Goal: Task Accomplishment & Management: Manage account settings

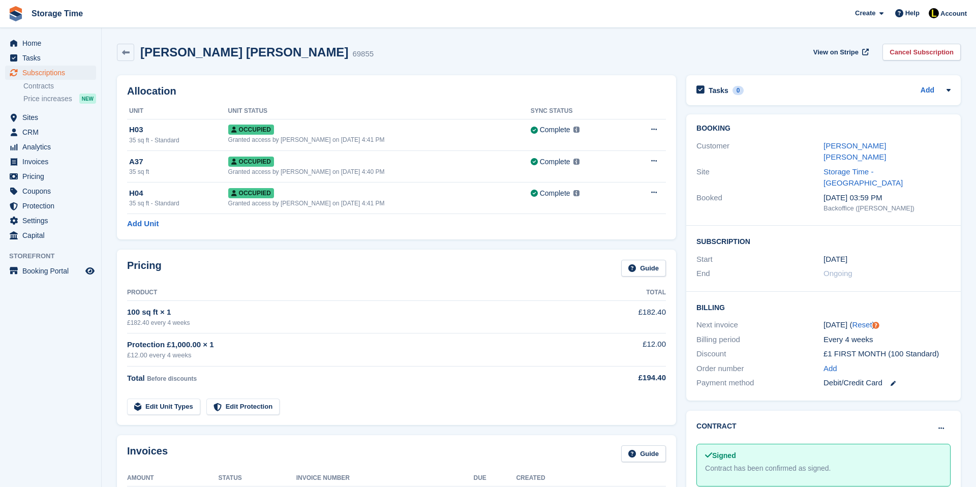
scroll to position [20, 0]
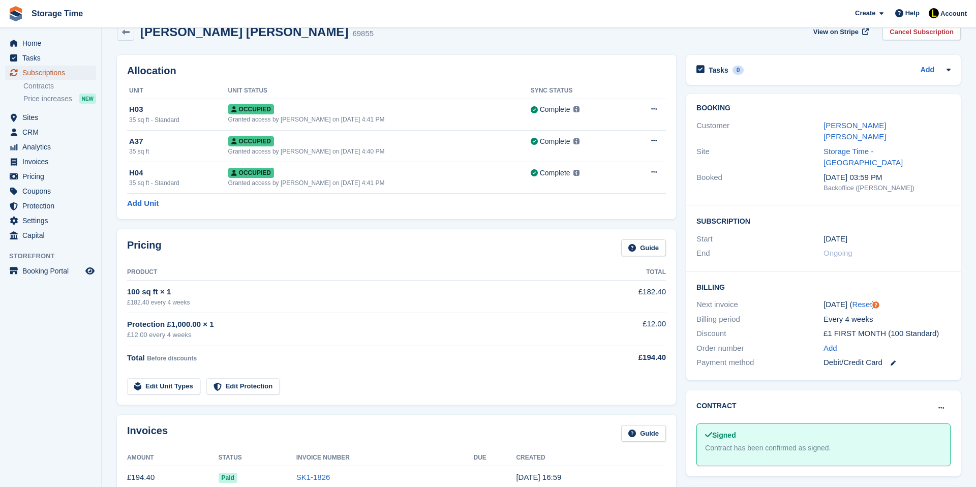
click at [53, 72] on span "Subscriptions" at bounding box center [52, 73] width 61 height 14
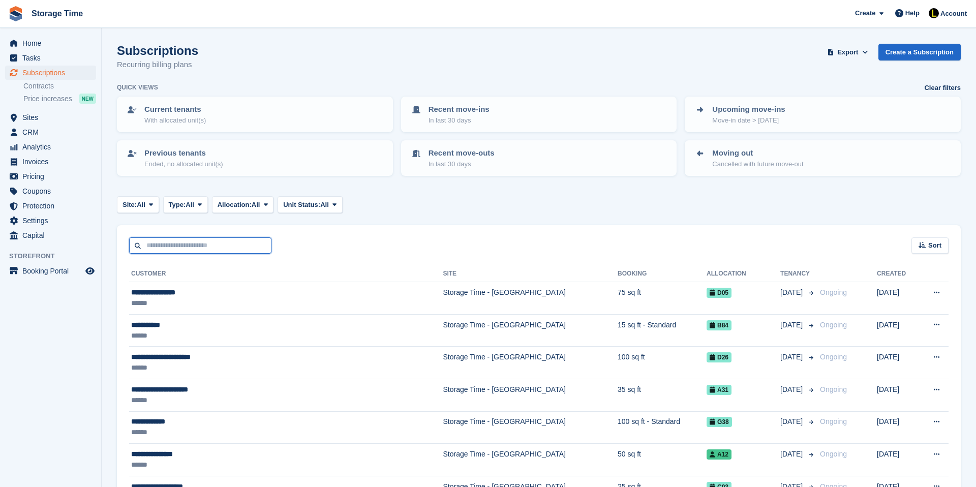
click at [179, 238] on input "text" at bounding box center [200, 245] width 142 height 17
type input "****"
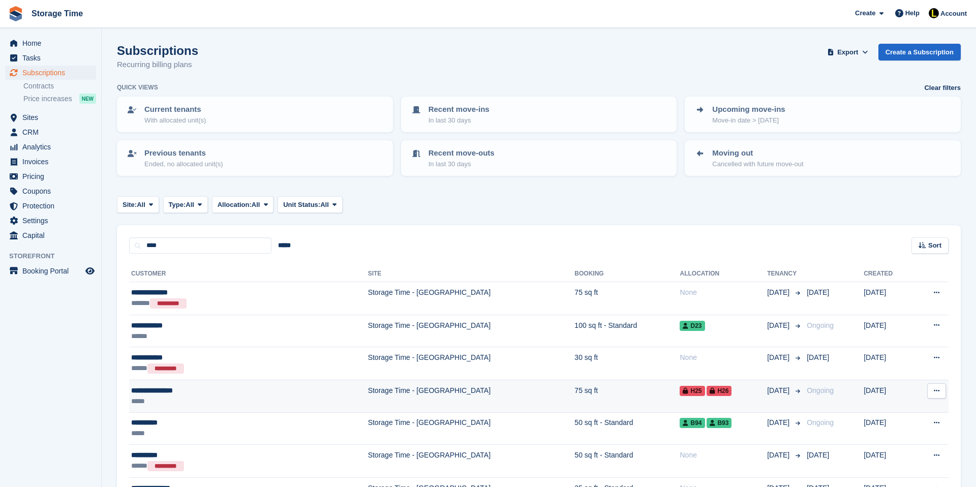
click at [186, 404] on div "*****" at bounding box center [201, 401] width 140 height 11
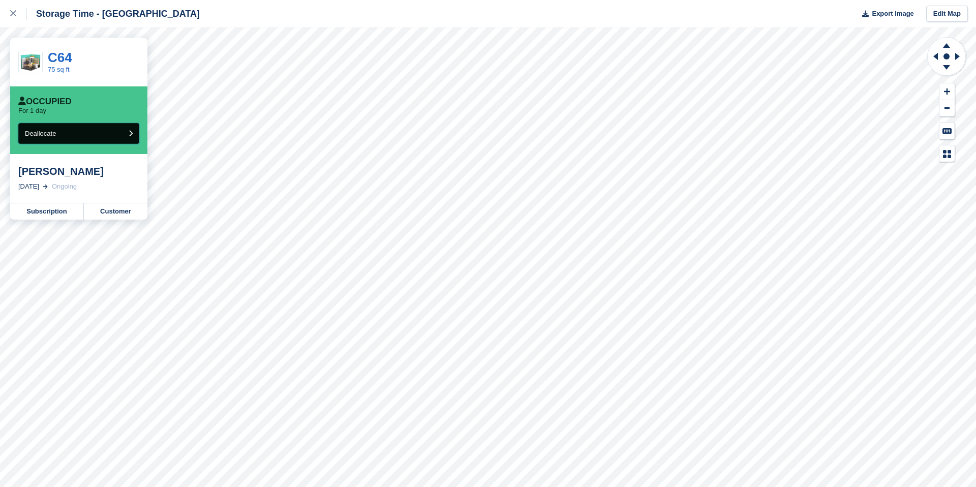
click at [120, 131] on button "Deallocate" at bounding box center [78, 133] width 121 height 21
click at [115, 135] on button "Deallocate" at bounding box center [78, 133] width 121 height 21
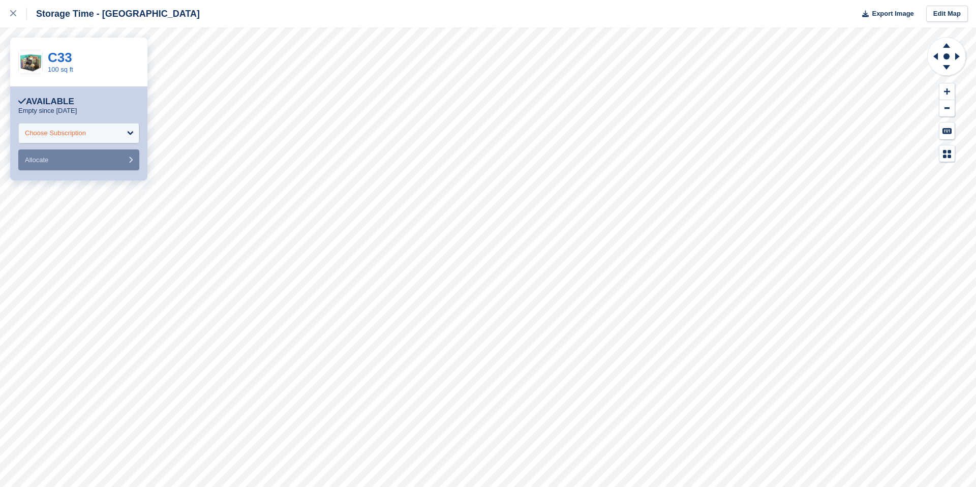
click at [62, 123] on div "Choose Subscription" at bounding box center [78, 133] width 121 height 20
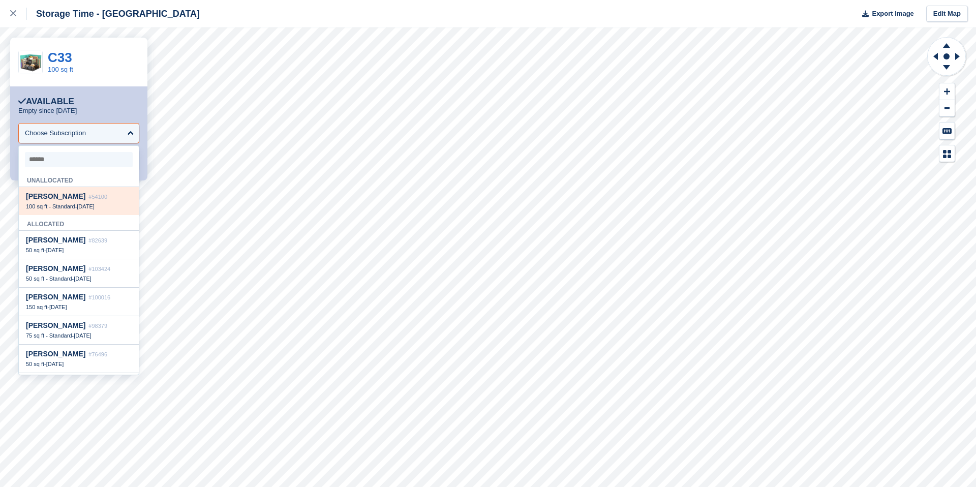
click at [75, 193] on span "Darren Cawley" at bounding box center [55, 196] width 59 height 8
select select "*****"
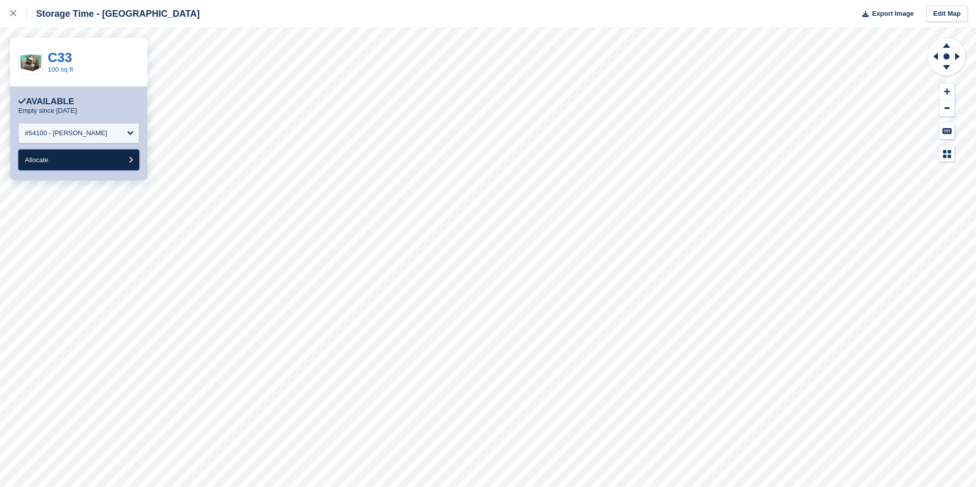
click at [57, 163] on button "Allocate" at bounding box center [78, 159] width 121 height 21
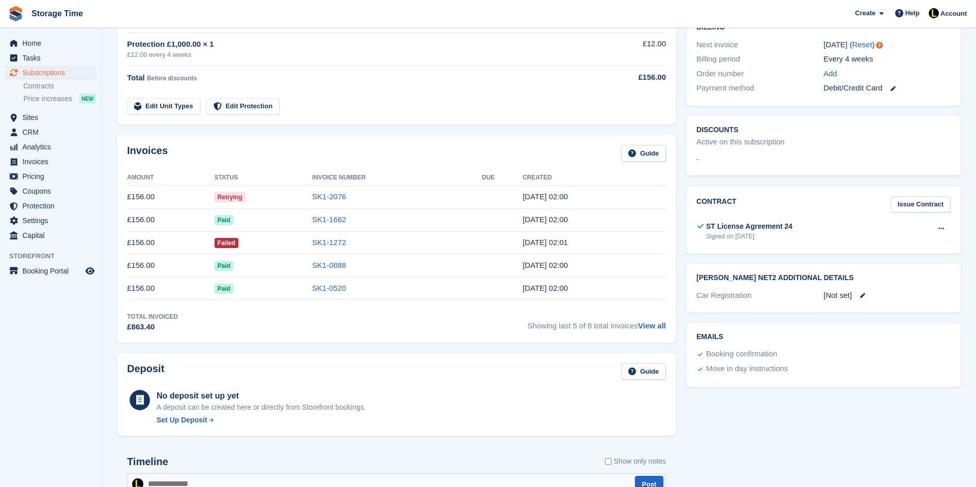
scroll to position [264, 0]
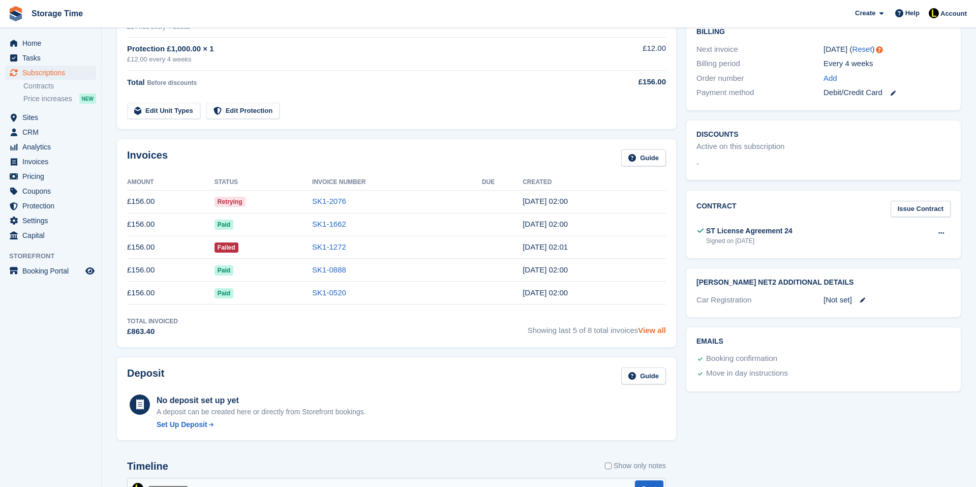
click at [648, 332] on link "View all" at bounding box center [652, 330] width 28 height 9
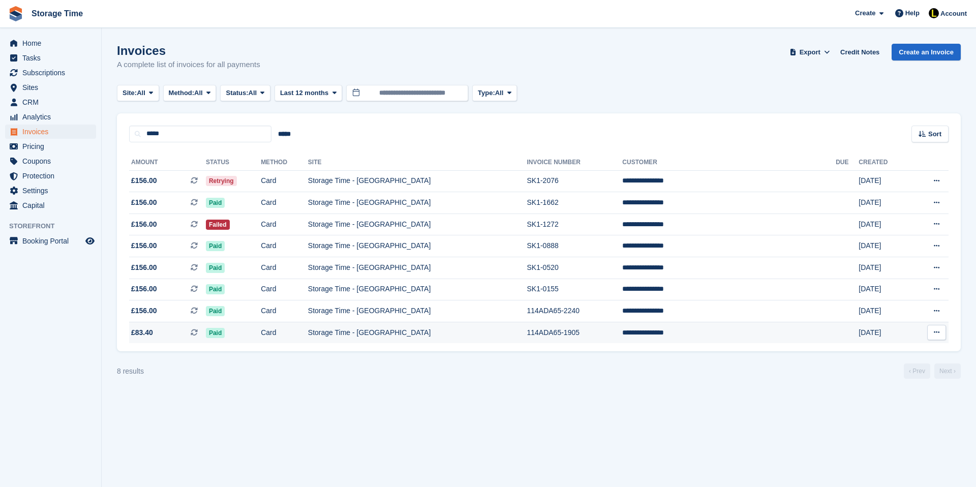
click at [622, 329] on td "114ADA65-1905" at bounding box center [575, 332] width 96 height 21
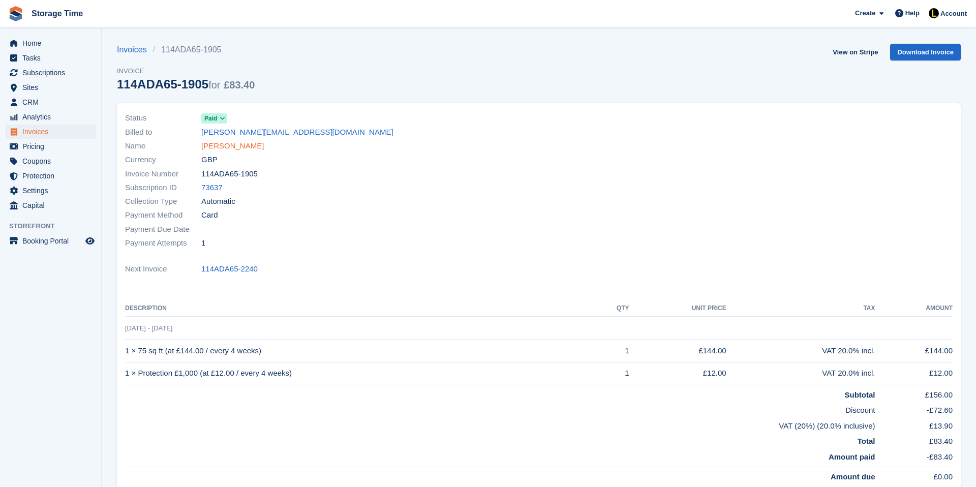
click at [230, 149] on link "Danielle Riddick" at bounding box center [232, 146] width 63 height 12
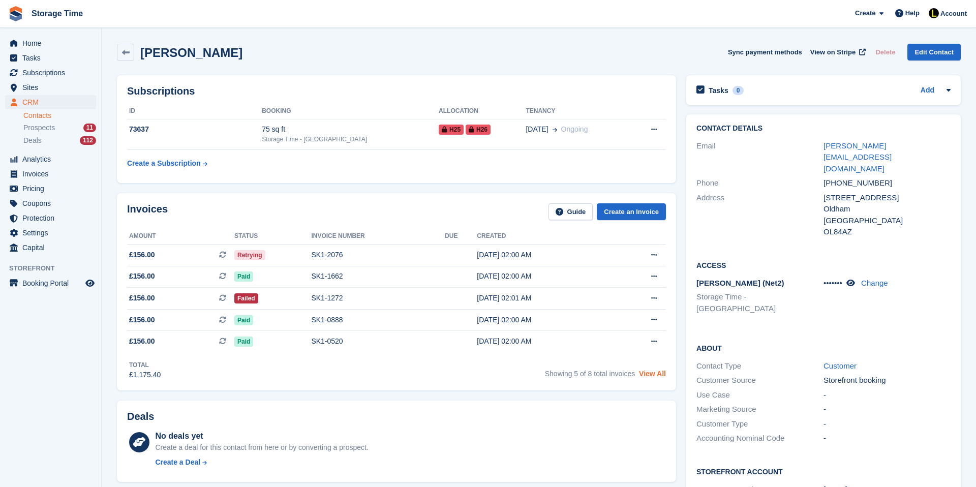
click at [642, 375] on link "View All" at bounding box center [652, 374] width 27 height 8
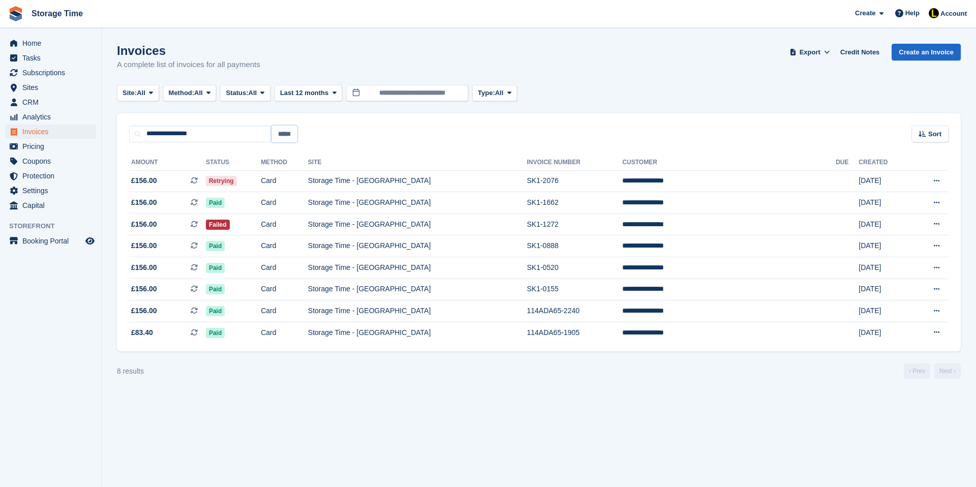
click at [295, 134] on input "*****" at bounding box center [285, 134] width 26 height 17
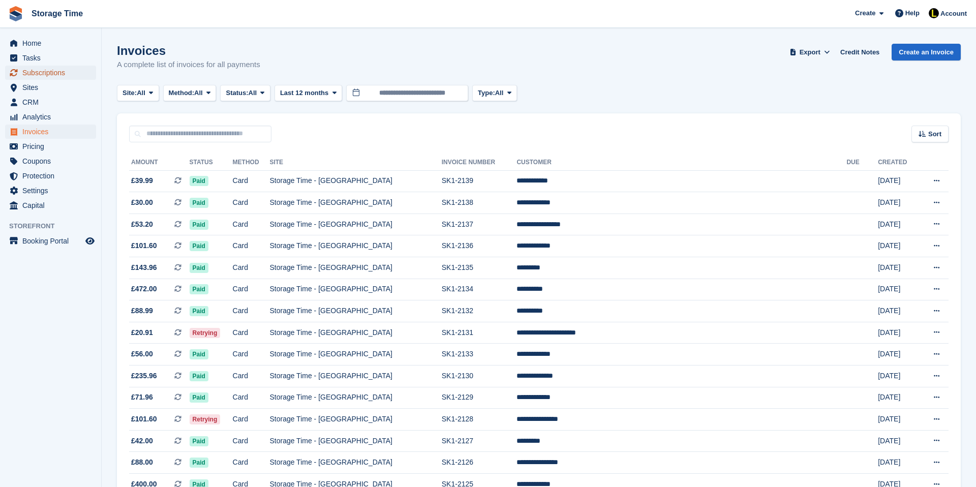
click at [60, 73] on span "Subscriptions" at bounding box center [52, 73] width 61 height 14
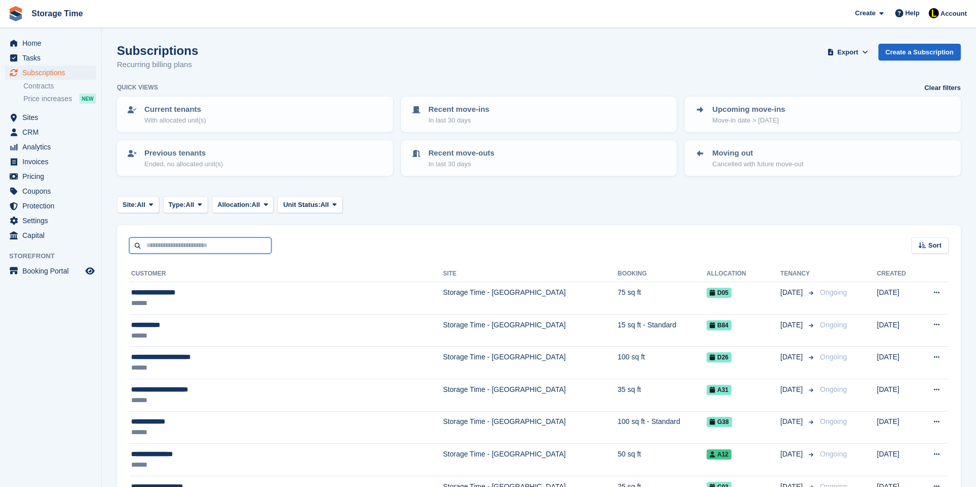
click at [182, 248] on input "text" at bounding box center [200, 245] width 142 height 17
type input "*******"
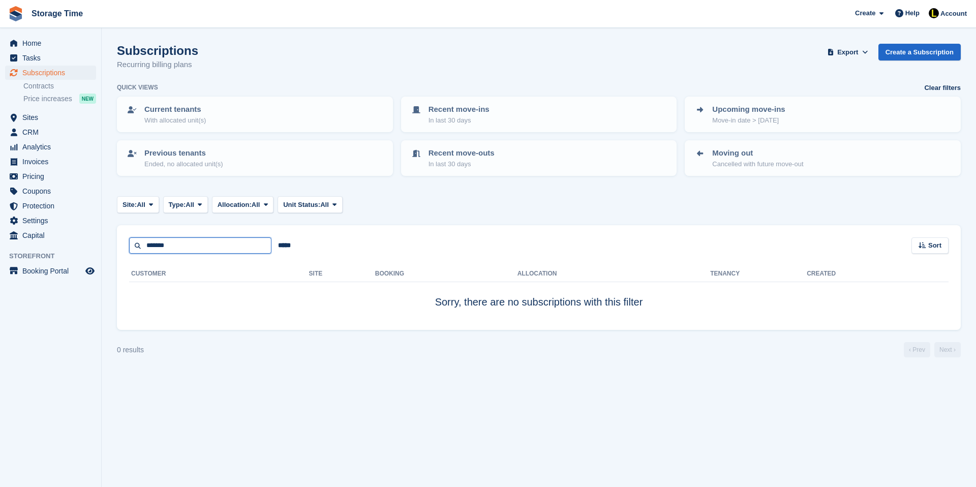
click at [189, 250] on input "*******" at bounding box center [200, 245] width 142 height 17
type input "****"
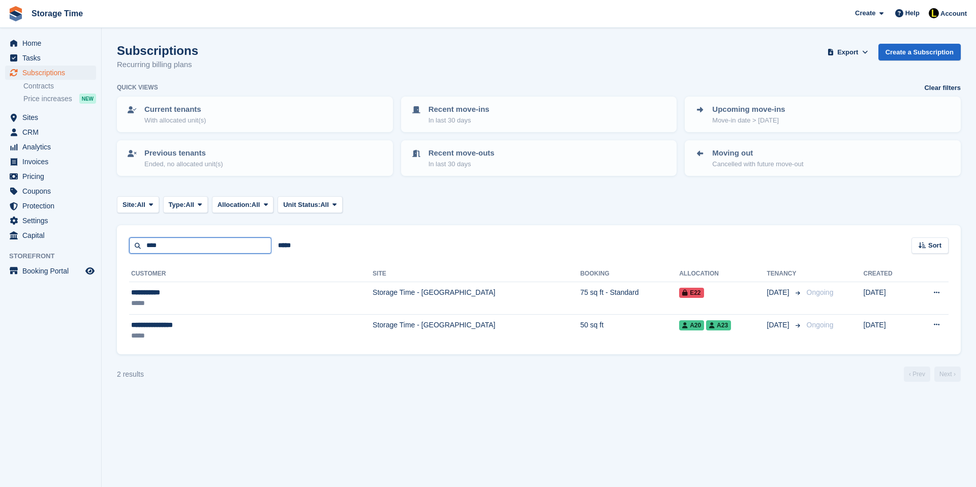
click at [167, 242] on input "****" at bounding box center [200, 245] width 142 height 17
type input "*****"
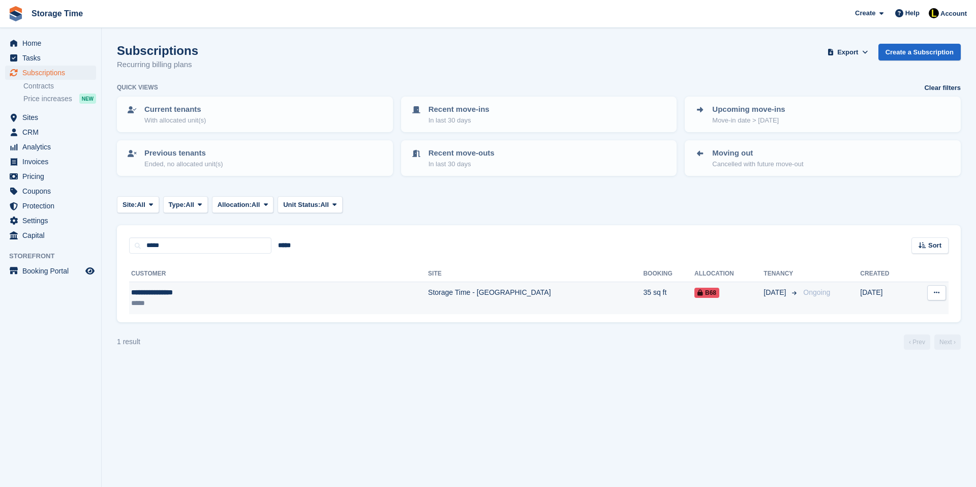
click at [188, 302] on div "*****" at bounding box center [215, 303] width 168 height 11
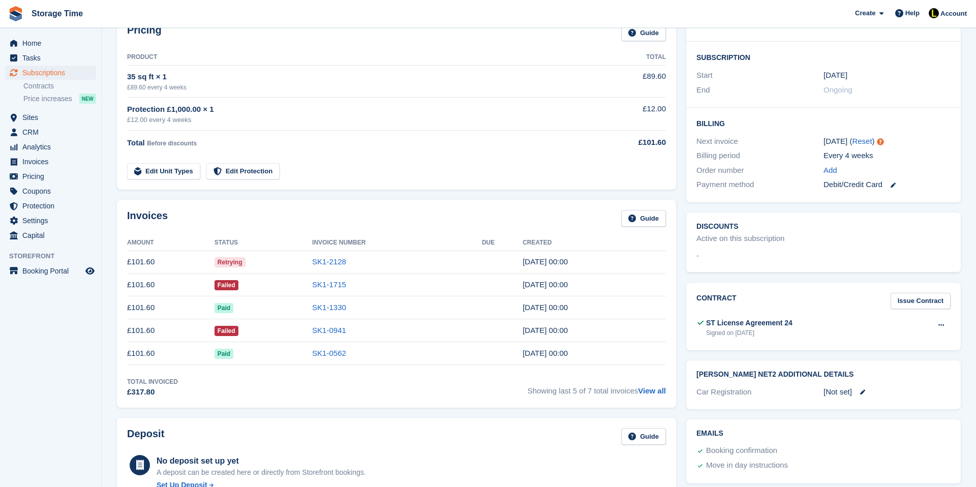
scroll to position [203, 0]
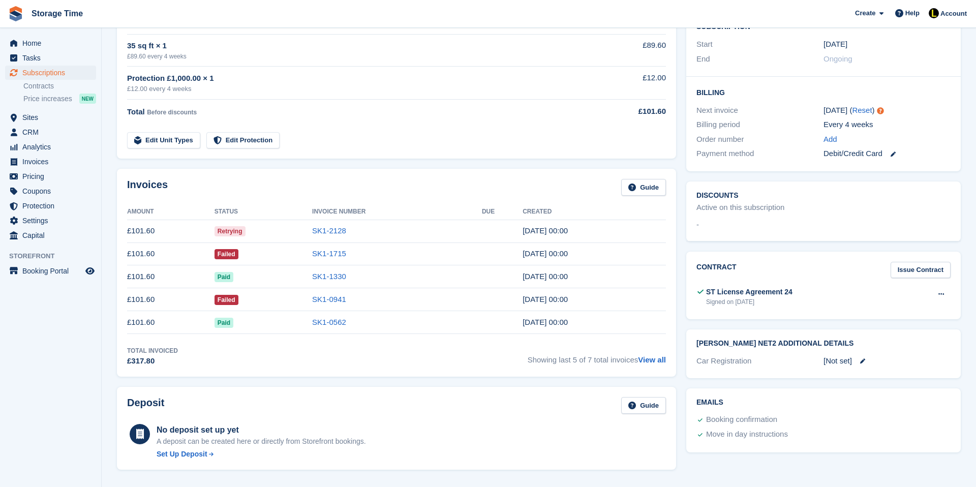
click at [253, 180] on div "Invoices Guide" at bounding box center [396, 190] width 539 height 23
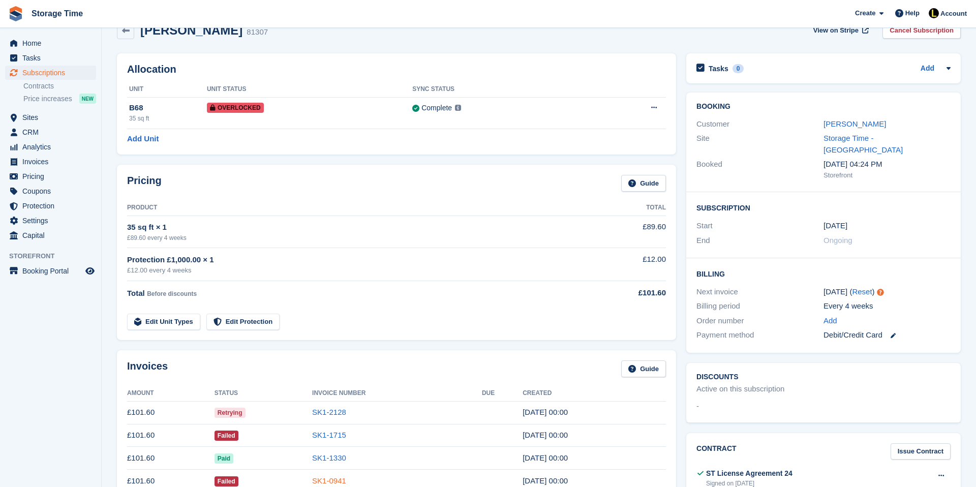
scroll to position [20, 0]
click at [827, 120] on div "[PERSON_NAME]" at bounding box center [887, 126] width 127 height 12
click at [848, 128] on link "[PERSON_NAME]" at bounding box center [855, 125] width 63 height 9
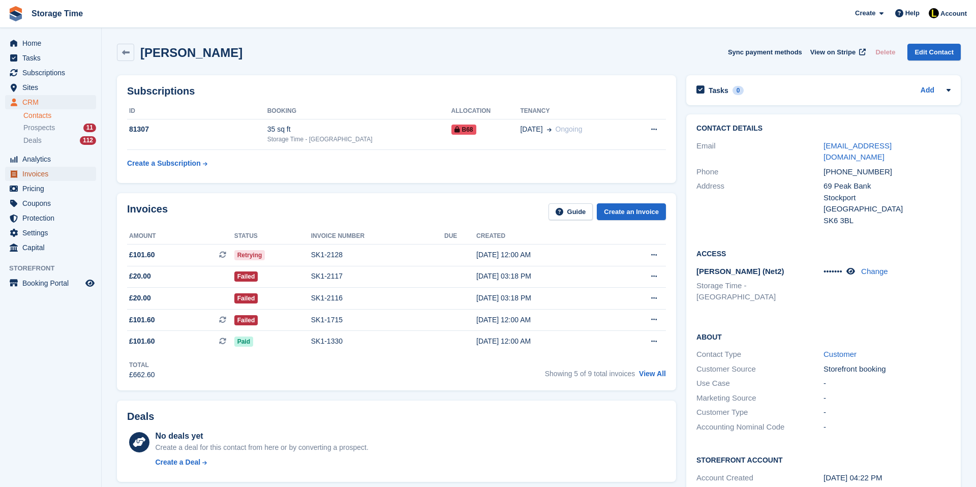
click at [56, 174] on span "Invoices" at bounding box center [52, 174] width 61 height 14
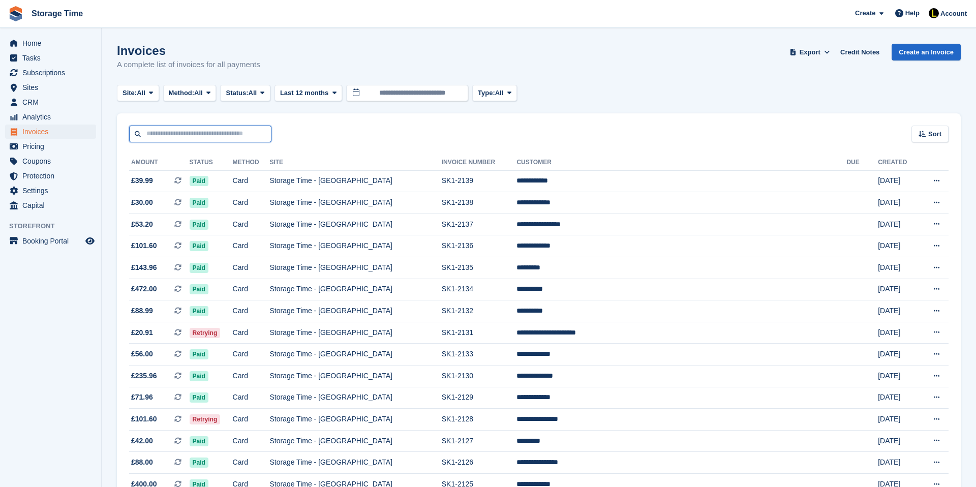
click at [230, 133] on input "text" at bounding box center [200, 134] width 142 height 17
type input "*****"
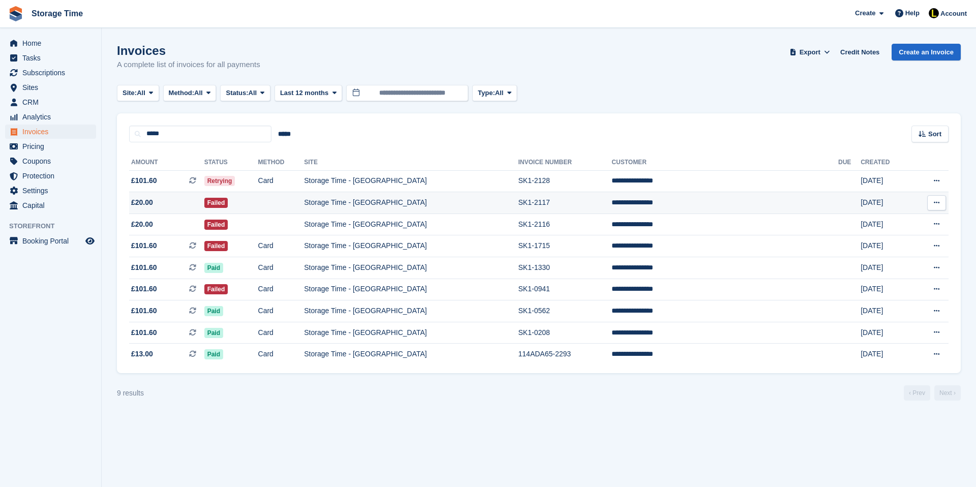
click at [370, 207] on td "Storage Time - [GEOGRAPHIC_DATA]" at bounding box center [411, 203] width 214 height 22
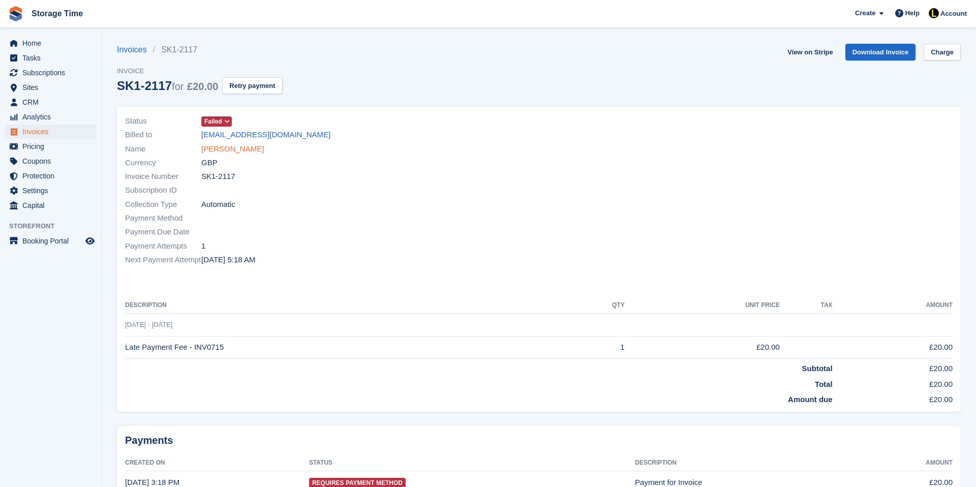
click at [245, 148] on link "[PERSON_NAME]" at bounding box center [232, 149] width 63 height 12
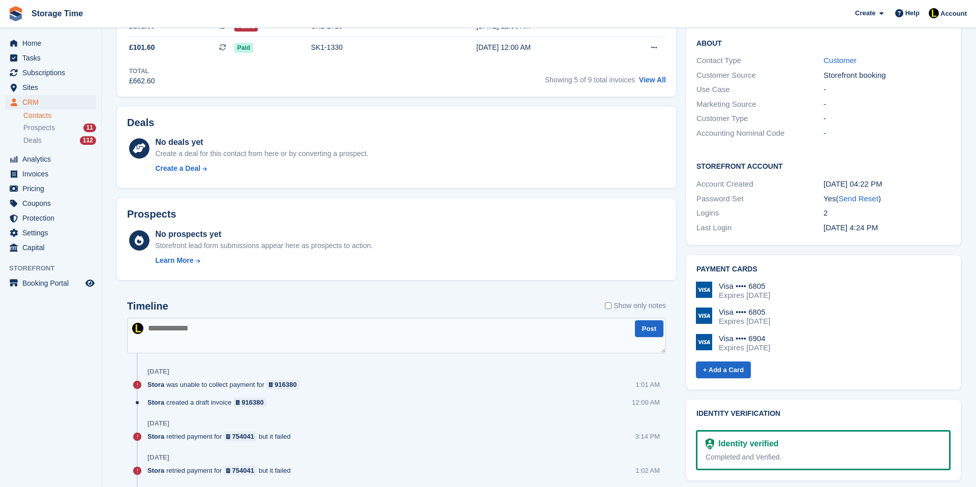
scroll to position [305, 0]
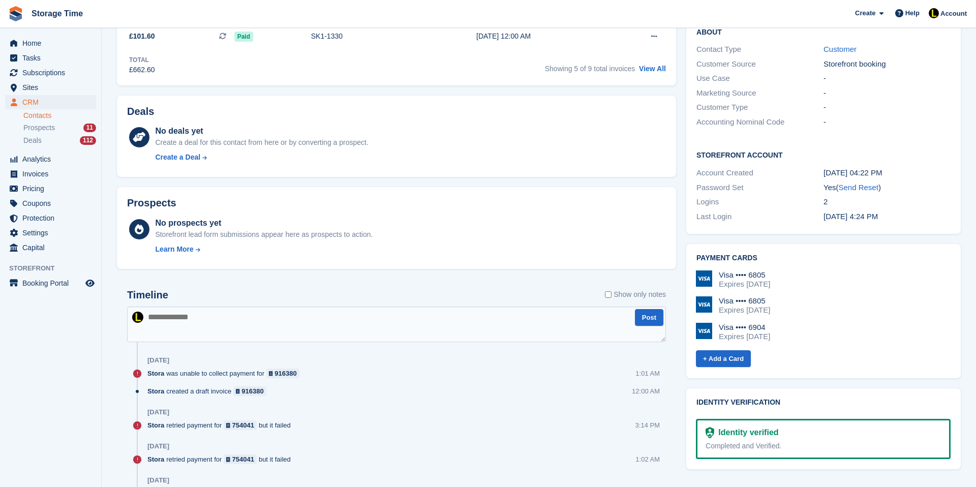
drag, startPoint x: 781, startPoint y: 252, endPoint x: 788, endPoint y: 289, distance: 37.8
click at [788, 289] on div "Visa •••• 6805 Expires June 2028 Visa •••• 6805 Expires June 2031 Visa •••• 690…" at bounding box center [823, 310] width 255 height 79
click at [788, 296] on div "Visa •••• 6805 Expires June 2031" at bounding box center [823, 305] width 255 height 18
drag, startPoint x: 776, startPoint y: 279, endPoint x: 726, endPoint y: 279, distance: 50.8
click at [726, 296] on div "Visa •••• 6805" at bounding box center [744, 300] width 51 height 9
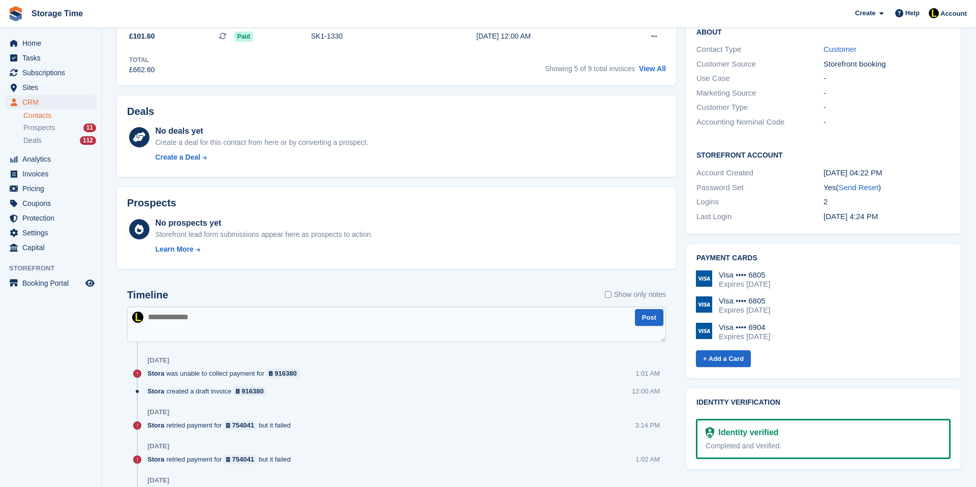
click at [793, 296] on div "Visa •••• 6805 Expires June 2031" at bounding box center [823, 305] width 255 height 18
click at [798, 323] on div "Visa •••• 6904 Expires July 2030" at bounding box center [823, 332] width 255 height 18
click at [799, 323] on div "Visa •••• 6904 Expires July 2030" at bounding box center [823, 332] width 255 height 18
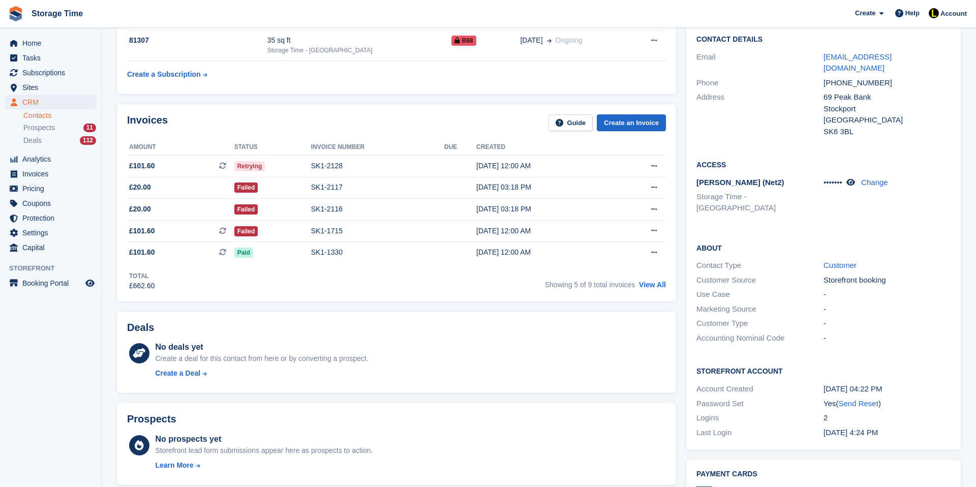
scroll to position [81, 0]
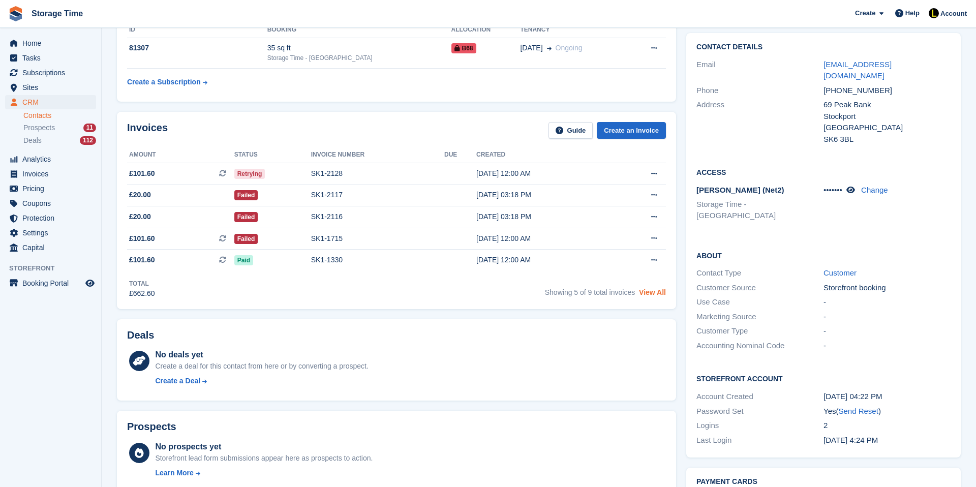
click at [662, 295] on link "View All" at bounding box center [652, 292] width 27 height 8
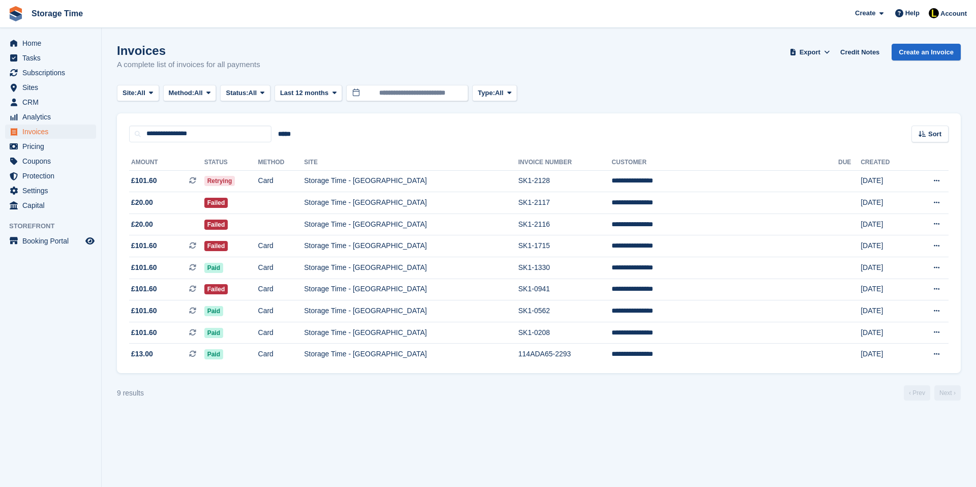
click at [469, 141] on div "**********" at bounding box center [539, 127] width 844 height 29
click at [258, 288] on td "Failed" at bounding box center [231, 290] width 54 height 22
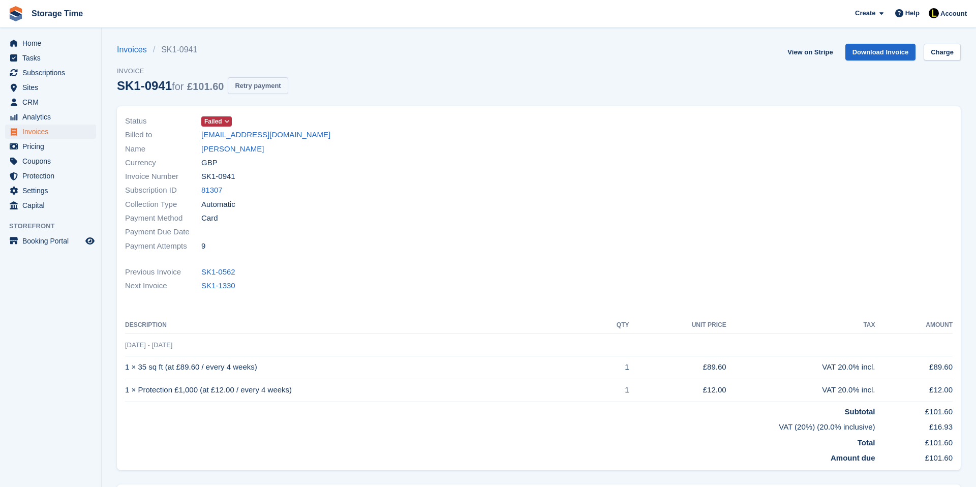
click at [283, 89] on button "Retry payment" at bounding box center [258, 85] width 60 height 17
click at [260, 151] on link "[PERSON_NAME]" at bounding box center [232, 149] width 63 height 12
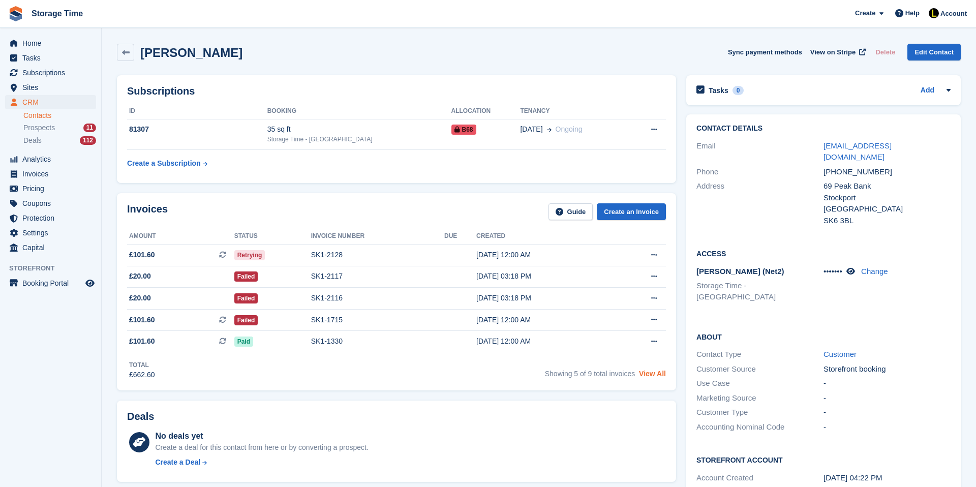
click at [656, 377] on link "View All" at bounding box center [652, 374] width 27 height 8
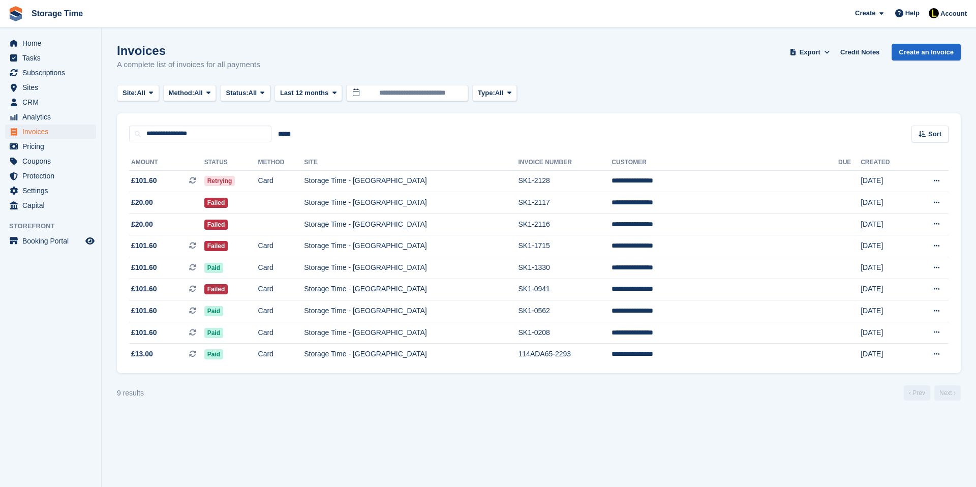
click at [432, 149] on div "**********" at bounding box center [539, 257] width 844 height 231
click at [415, 146] on div "**********" at bounding box center [539, 257] width 844 height 231
click at [258, 291] on td "Failed" at bounding box center [231, 290] width 54 height 22
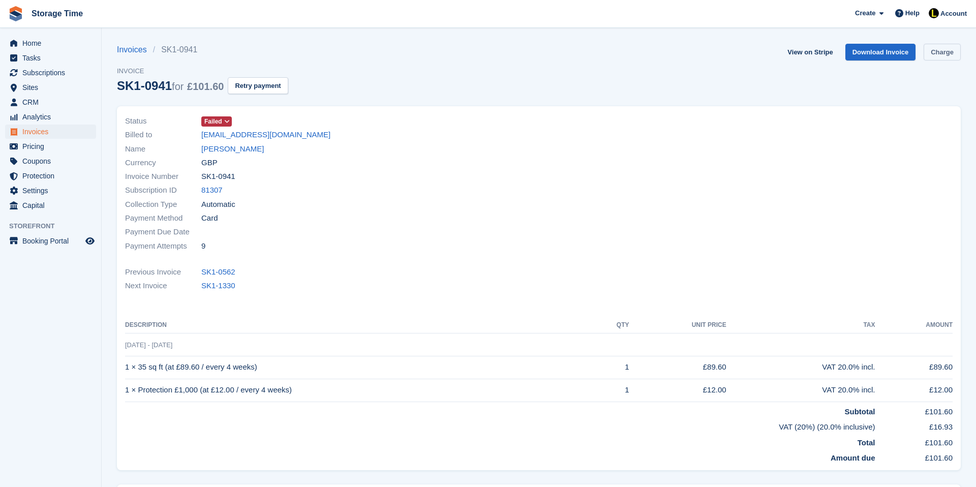
click at [940, 55] on link "Charge" at bounding box center [942, 52] width 37 height 17
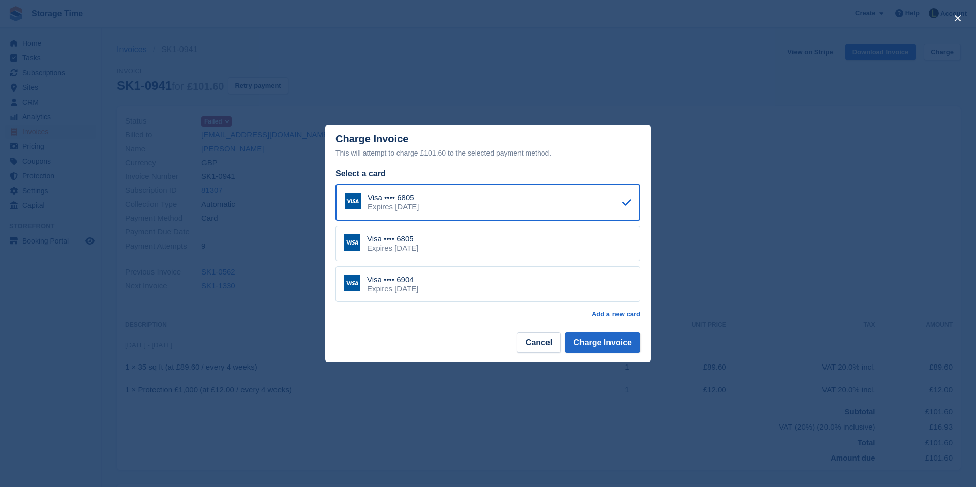
click at [430, 281] on div "Visa •••• 6904 Expires [DATE]" at bounding box center [488, 284] width 305 height 36
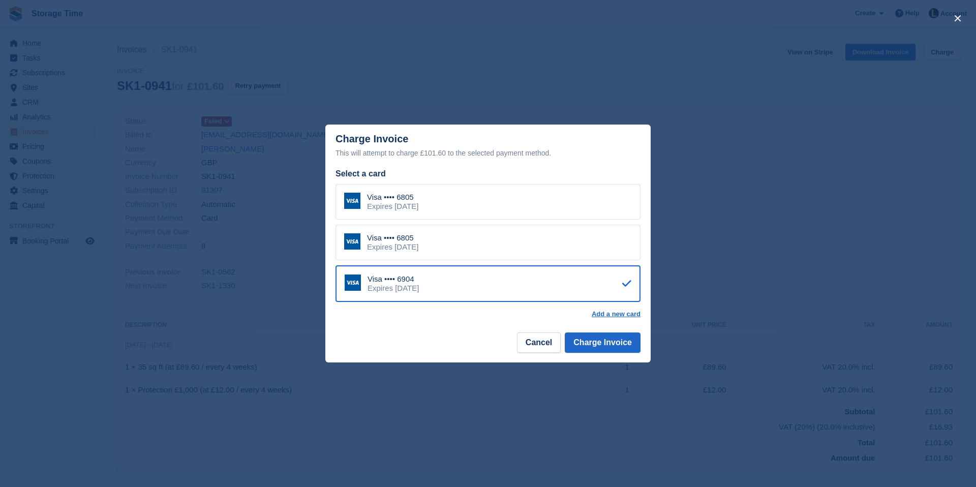
drag, startPoint x: 386, startPoint y: 278, endPoint x: 418, endPoint y: 281, distance: 32.2
click at [418, 281] on div "Visa •••• 6904" at bounding box center [393, 279] width 51 height 9
click at [610, 349] on button "Charge Invoice" at bounding box center [603, 343] width 76 height 20
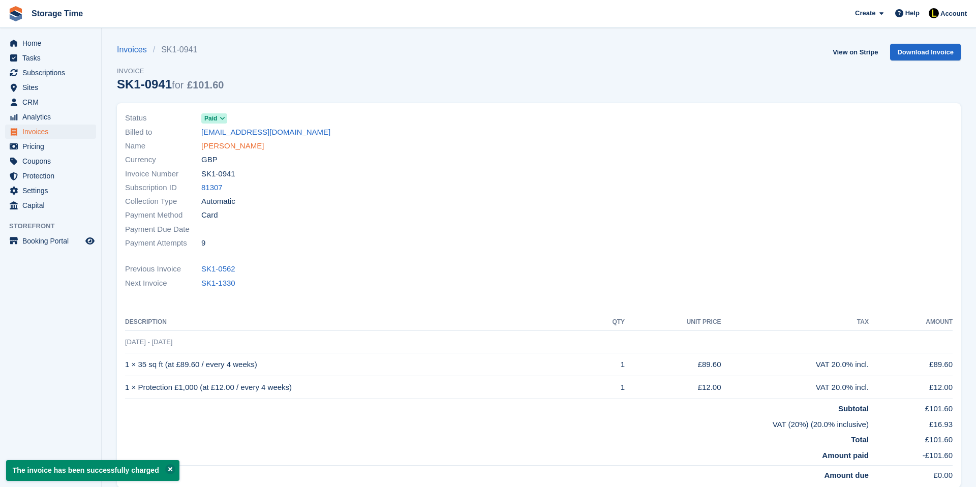
click at [230, 144] on link "[PERSON_NAME]" at bounding box center [232, 146] width 63 height 12
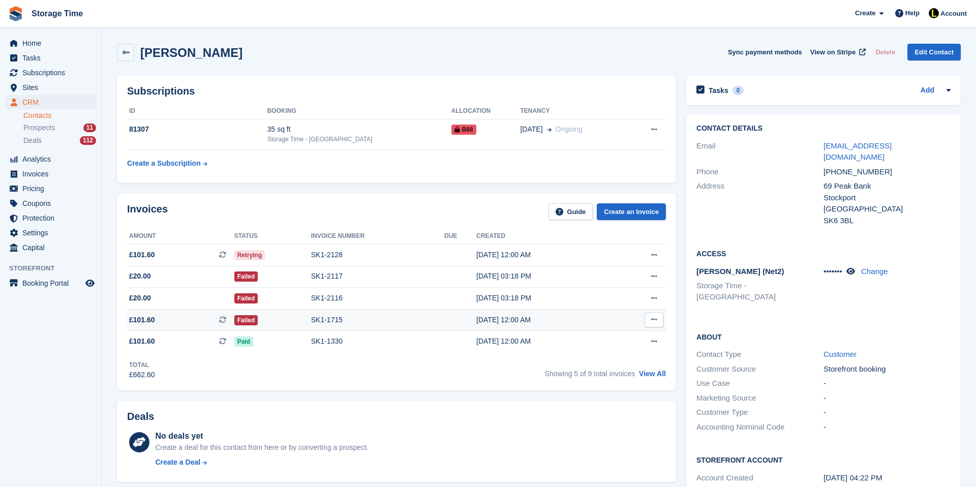
click at [312, 316] on div "SK1-1715" at bounding box center [377, 320] width 133 height 11
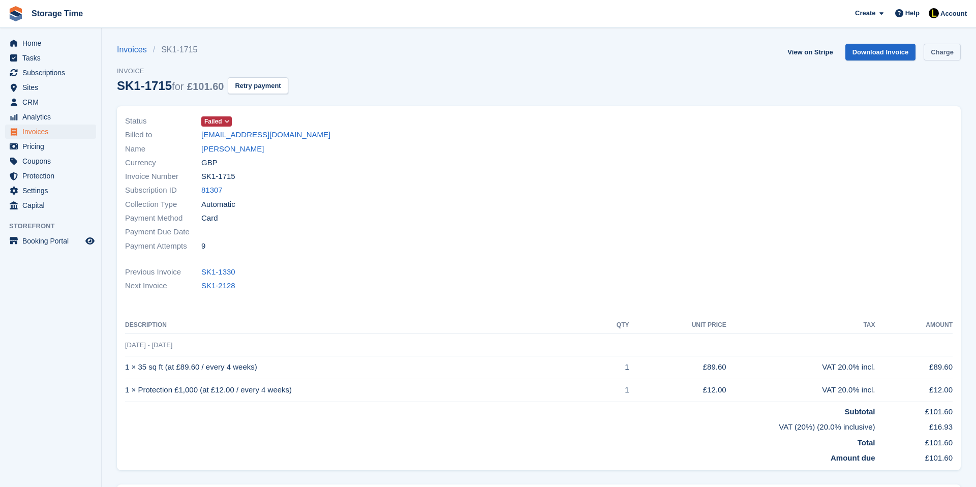
click at [930, 50] on link "Charge" at bounding box center [942, 52] width 37 height 17
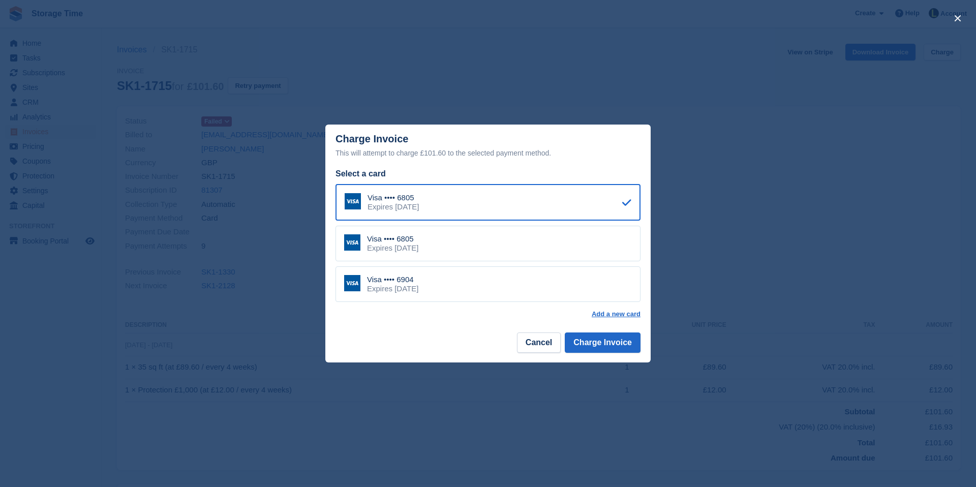
click at [448, 289] on div "Visa •••• 6904 Expires [DATE]" at bounding box center [488, 284] width 305 height 36
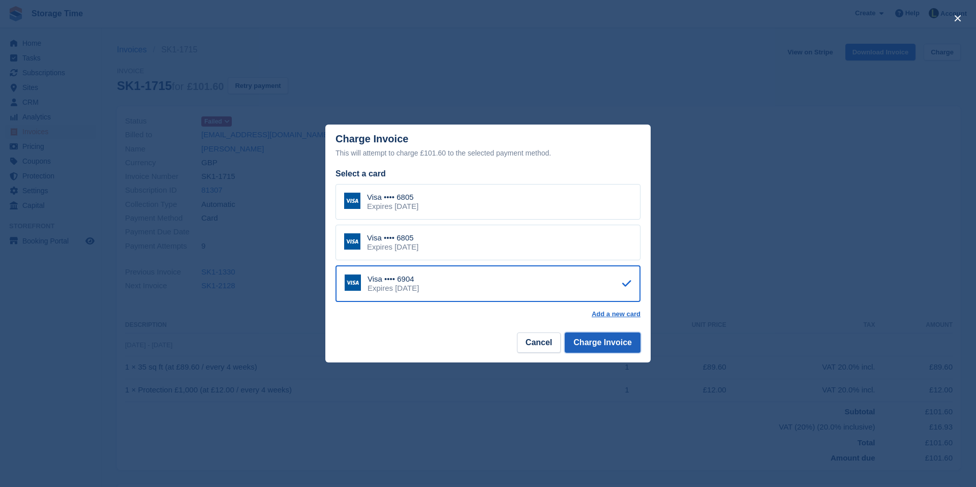
click at [595, 341] on button "Charge Invoice" at bounding box center [603, 343] width 76 height 20
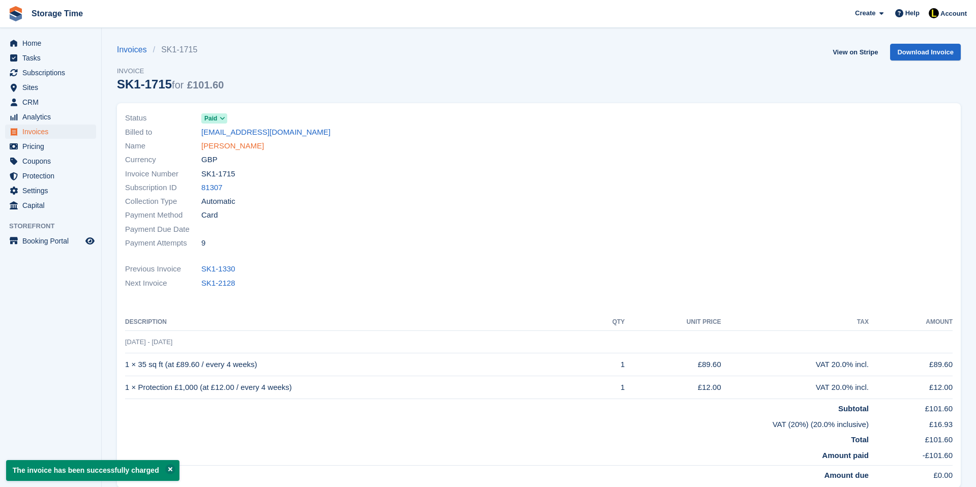
click at [232, 148] on link "[PERSON_NAME]" at bounding box center [232, 146] width 63 height 12
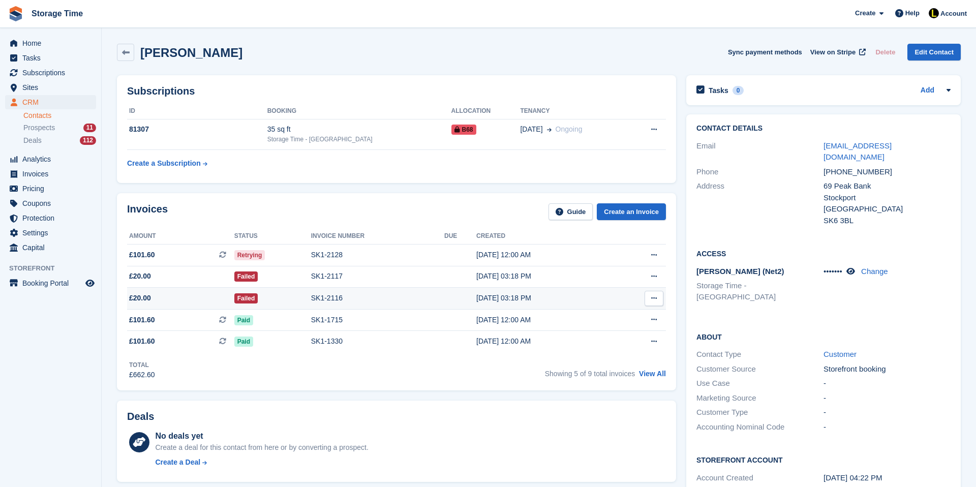
click at [274, 292] on td "Failed" at bounding box center [272, 299] width 77 height 22
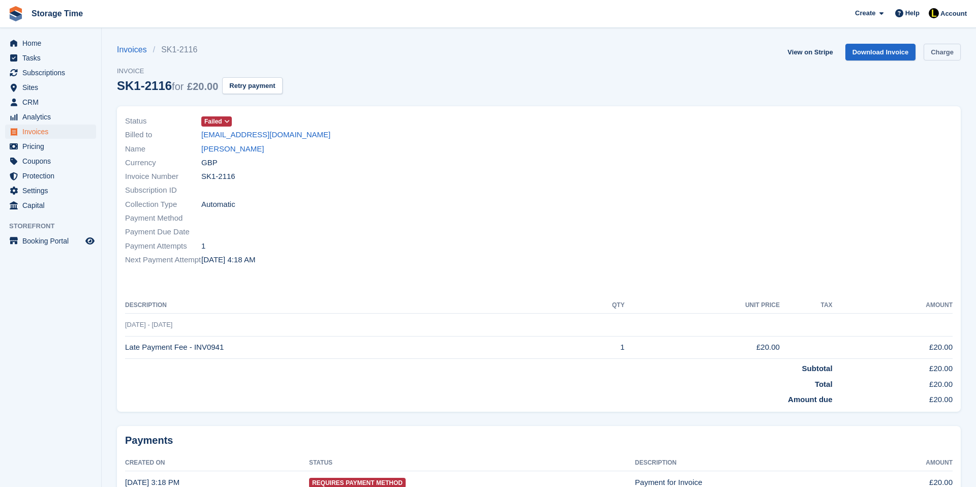
click at [948, 48] on link "Charge" at bounding box center [942, 52] width 37 height 17
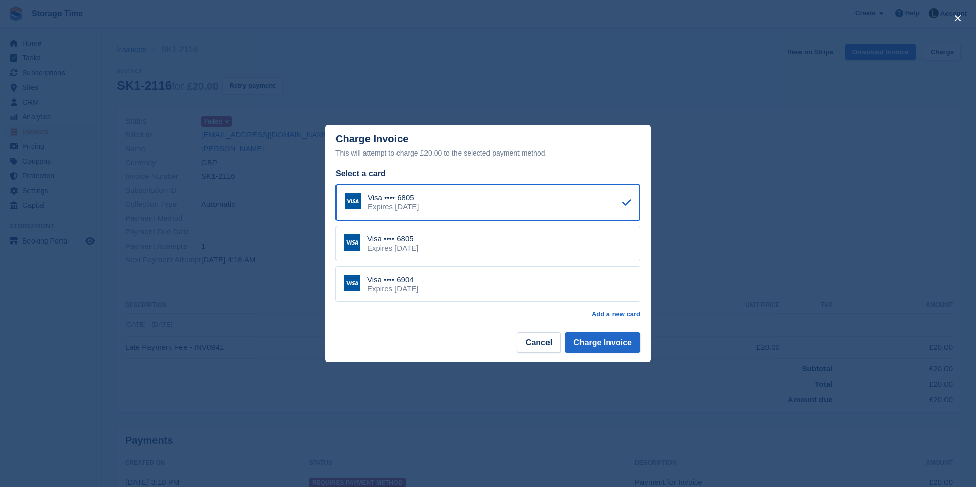
click at [453, 284] on div "Visa •••• 6904 Expires [DATE]" at bounding box center [488, 284] width 305 height 36
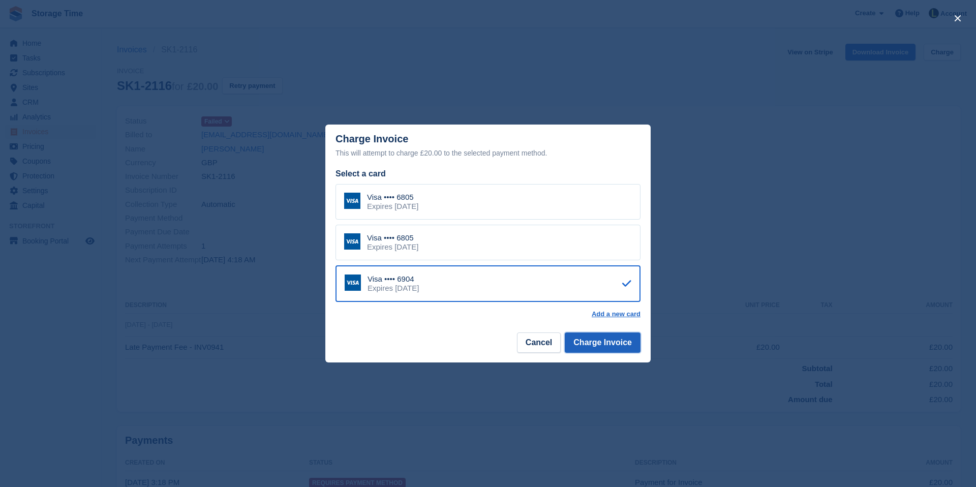
click at [602, 344] on button "Charge Invoice" at bounding box center [603, 343] width 76 height 20
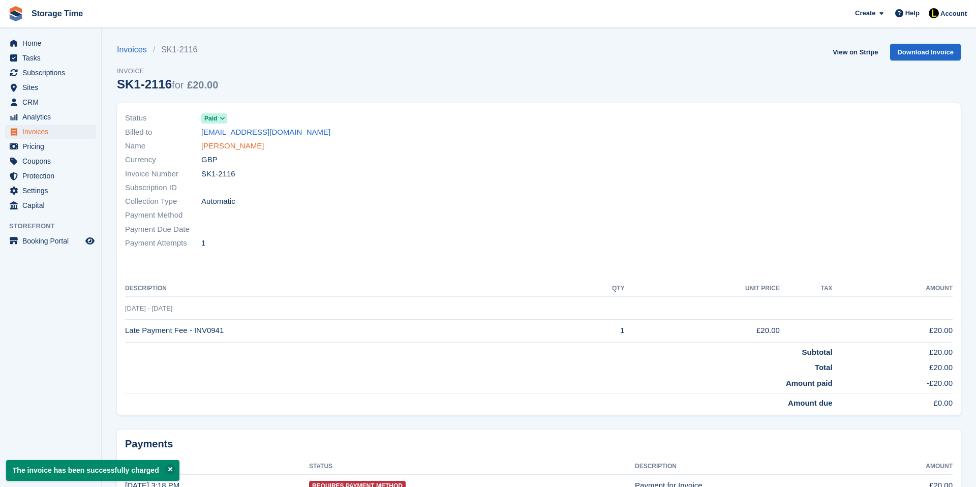
click at [225, 141] on link "[PERSON_NAME]" at bounding box center [232, 146] width 63 height 12
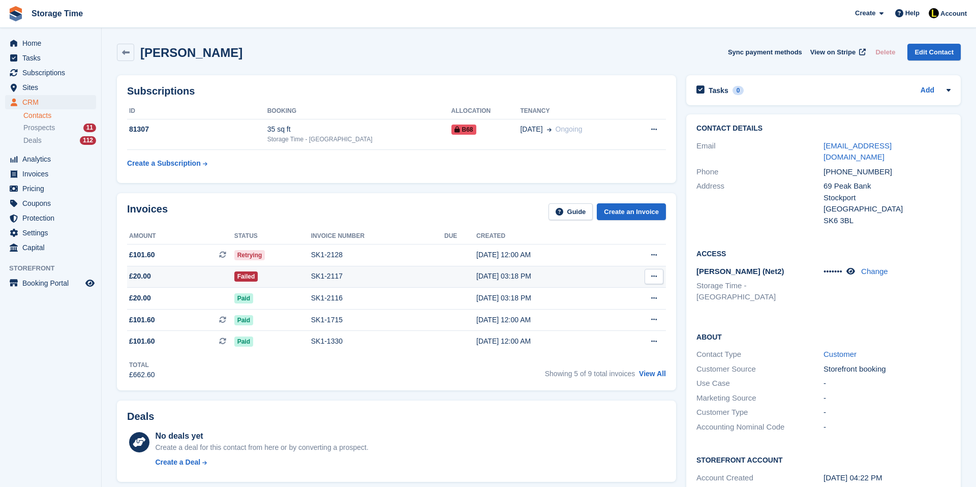
click at [283, 272] on div "Failed" at bounding box center [272, 276] width 77 height 11
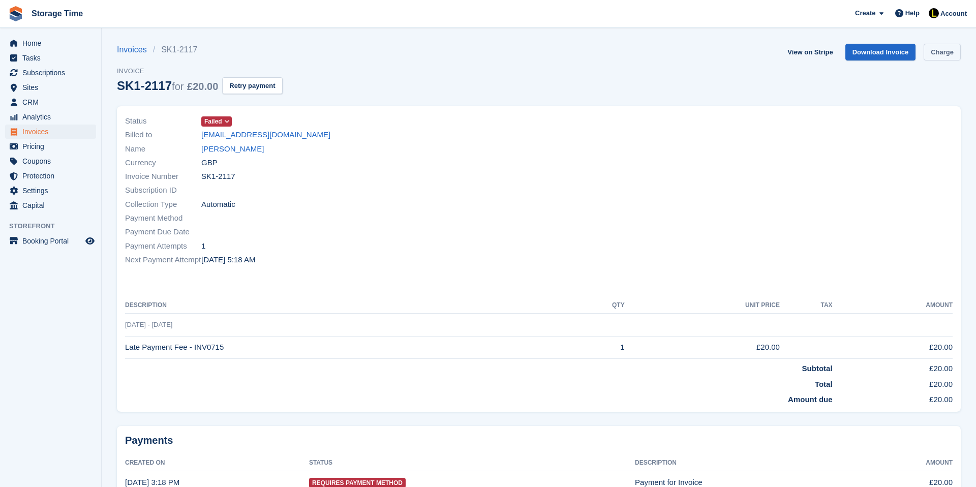
click at [940, 50] on link "Charge" at bounding box center [942, 52] width 37 height 17
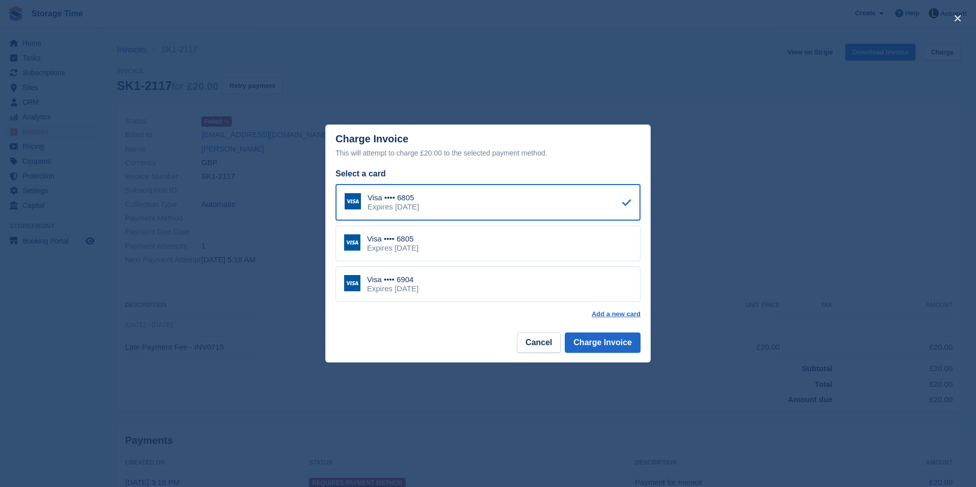
click at [462, 280] on div "Visa •••• 6904 Expires [DATE]" at bounding box center [488, 284] width 305 height 36
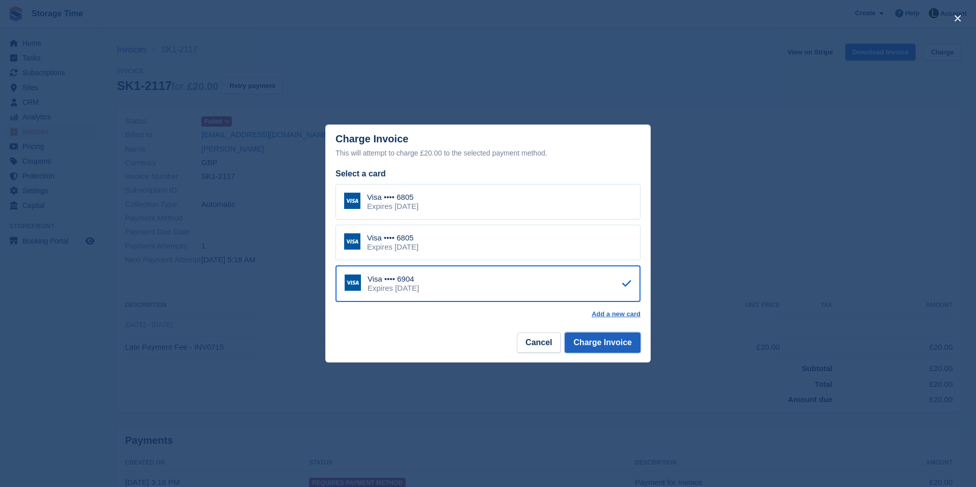
click at [596, 344] on button "Charge Invoice" at bounding box center [603, 343] width 76 height 20
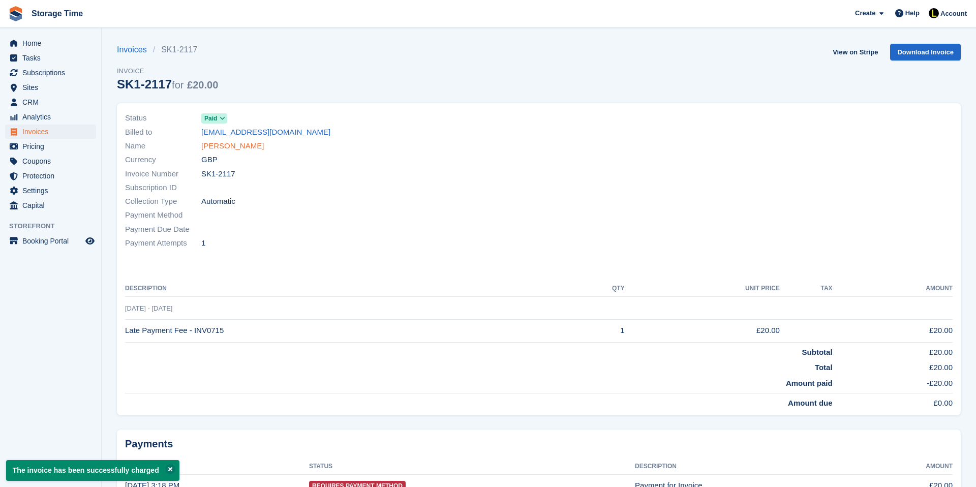
click at [244, 150] on link "[PERSON_NAME]" at bounding box center [232, 146] width 63 height 12
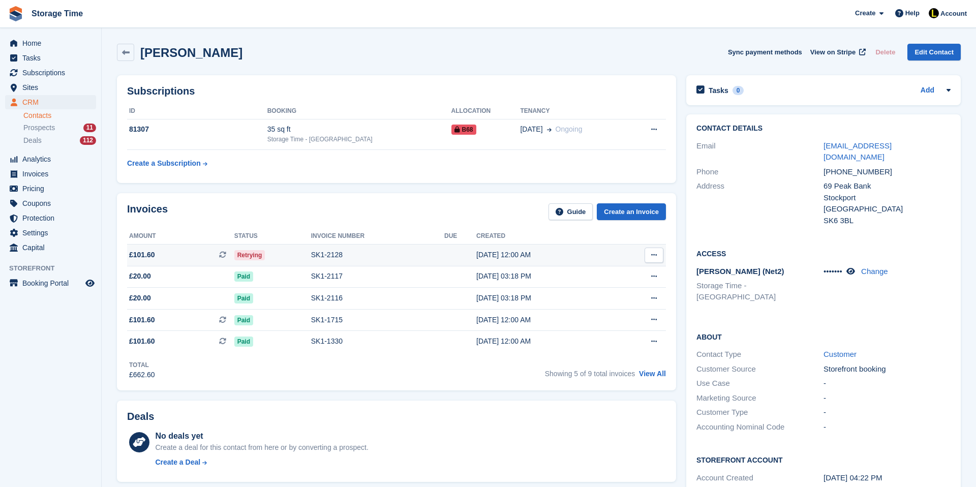
click at [314, 251] on div "SK1-2128" at bounding box center [377, 255] width 133 height 11
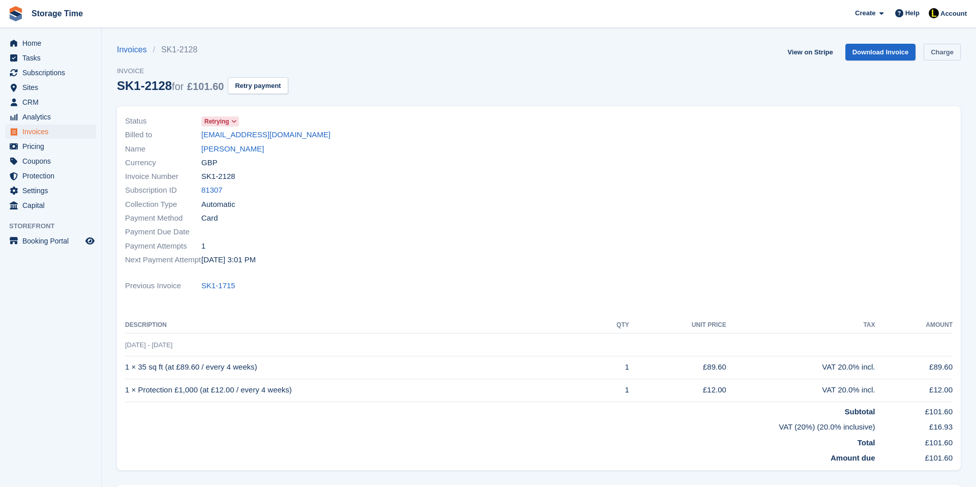
click at [930, 52] on link "Charge" at bounding box center [942, 52] width 37 height 17
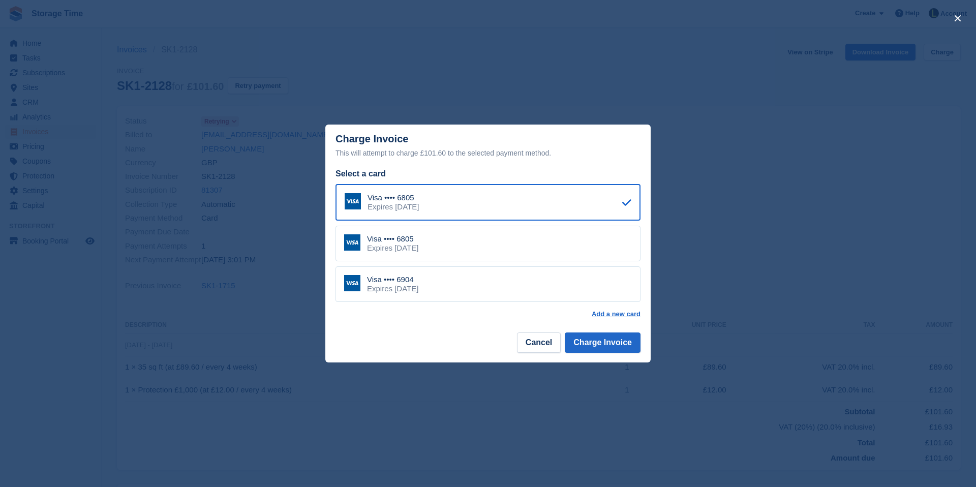
click at [531, 271] on div "Visa •••• 6904 Expires July 2030" at bounding box center [488, 284] width 305 height 36
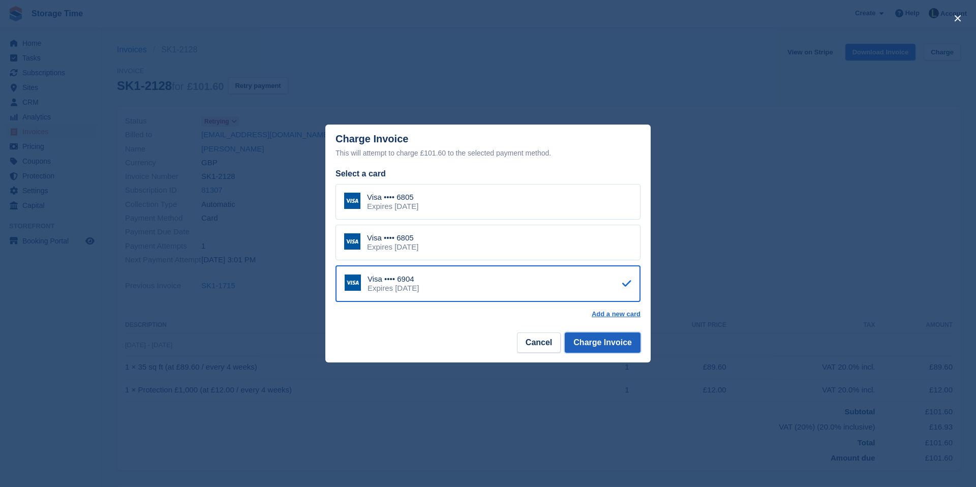
click at [591, 347] on button "Charge Invoice" at bounding box center [603, 343] width 76 height 20
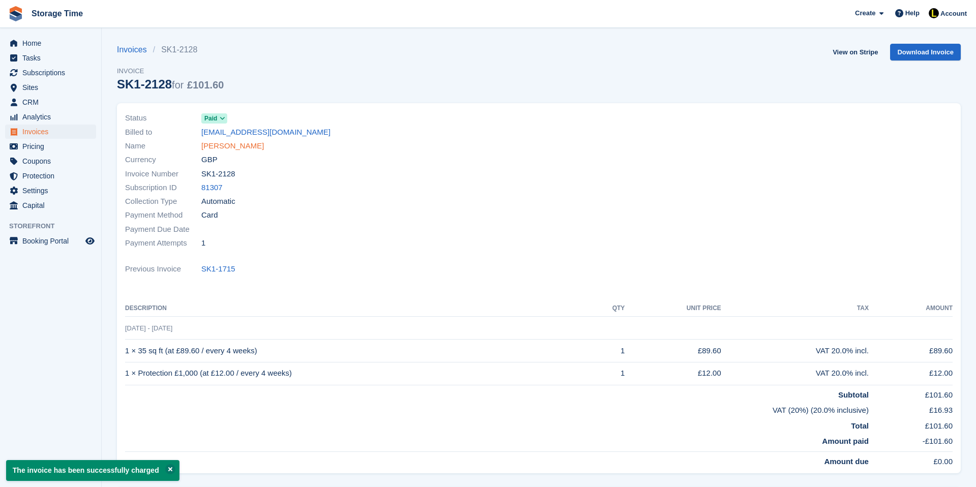
click at [214, 140] on link "[PERSON_NAME]" at bounding box center [232, 146] width 63 height 12
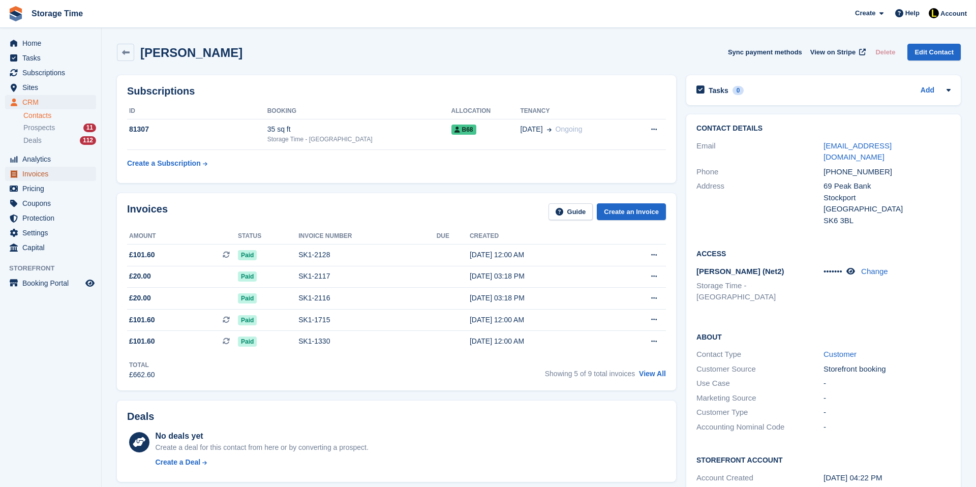
click at [39, 170] on span "Invoices" at bounding box center [52, 174] width 61 height 14
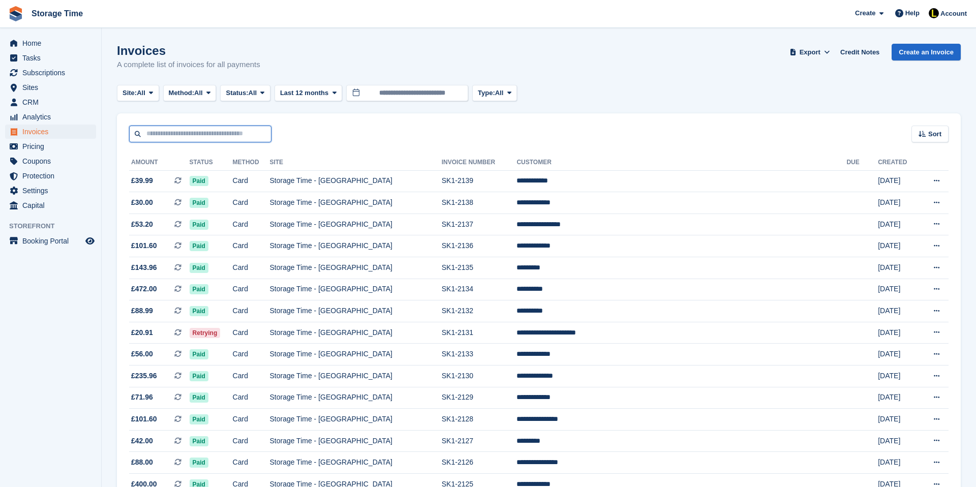
click at [251, 131] on input "text" at bounding box center [200, 134] width 142 height 17
type input "*****"
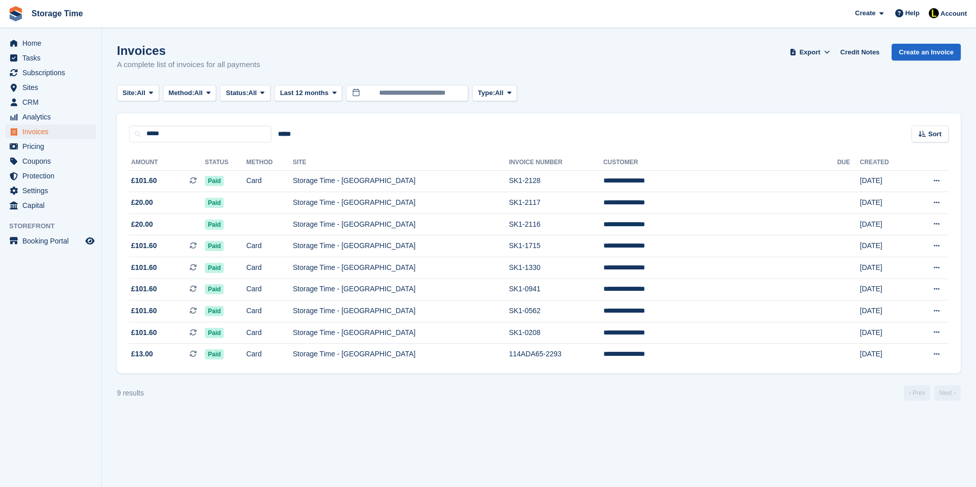
click at [352, 379] on turbo-frame "Invoices A complete list of invoices for all payments Export Export Invoices Ex…" at bounding box center [539, 222] width 844 height 357
click at [362, 184] on td "Storage Time - [GEOGRAPHIC_DATA]" at bounding box center [401, 181] width 216 height 22
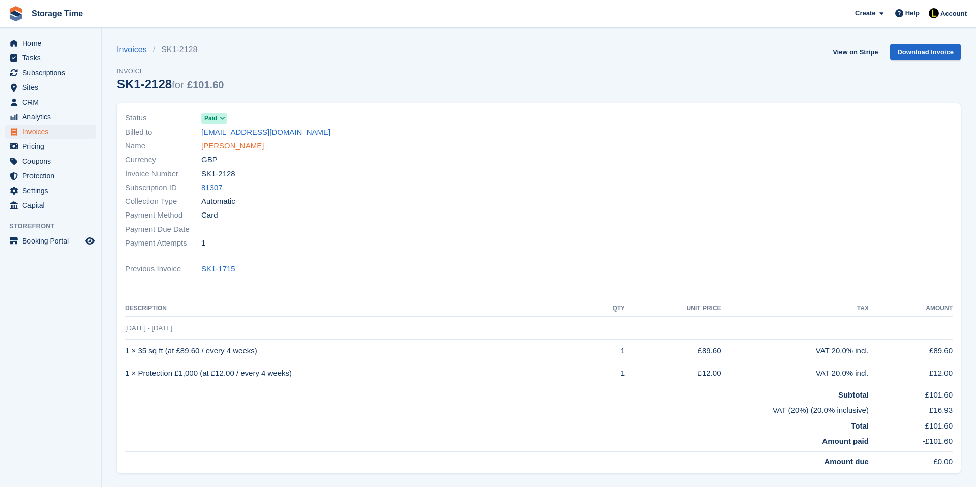
click at [255, 147] on link "[PERSON_NAME]" at bounding box center [232, 146] width 63 height 12
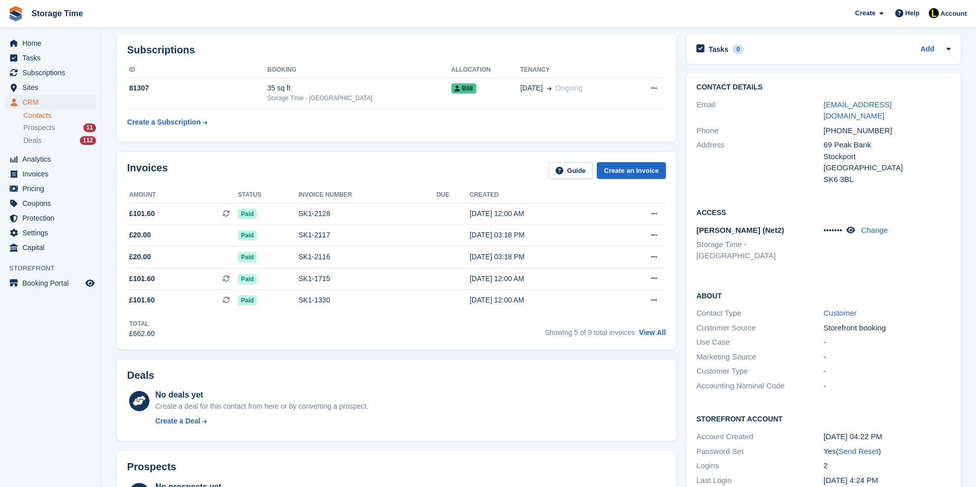
scroll to position [41, 0]
click at [359, 89] on div "35 sq ft" at bounding box center [359, 88] width 184 height 11
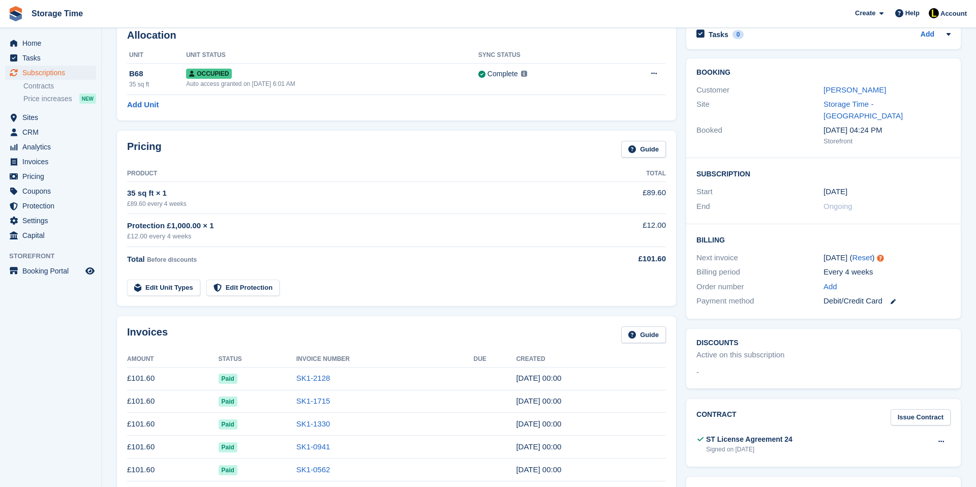
scroll to position [61, 0]
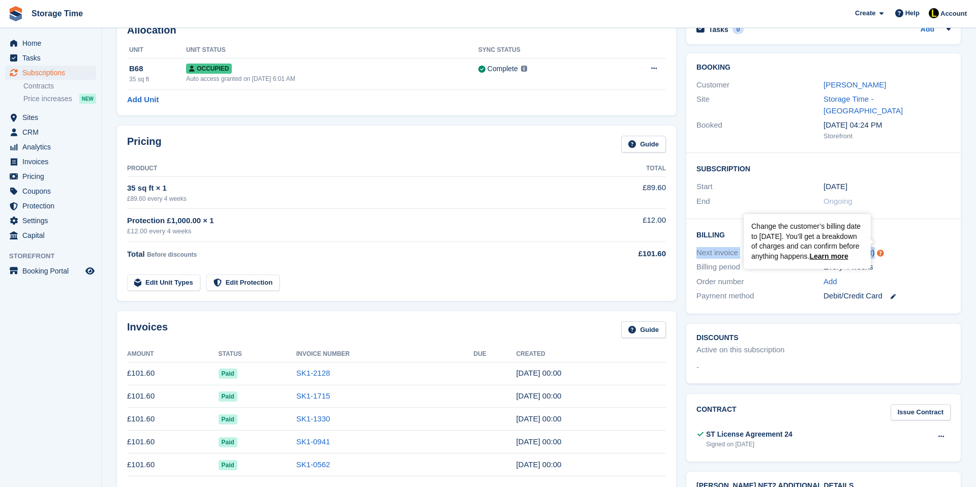
drag, startPoint x: 776, startPoint y: 226, endPoint x: 898, endPoint y: 246, distance: 123.7
click at [898, 246] on div "Billing Next invoice [DATE] ( Reset ) Billing period Every 4 weeks Order number…" at bounding box center [823, 266] width 275 height 95
click at [898, 247] on div "[DATE] ( Reset )" at bounding box center [887, 253] width 127 height 12
